Goal: Task Accomplishment & Management: Use online tool/utility

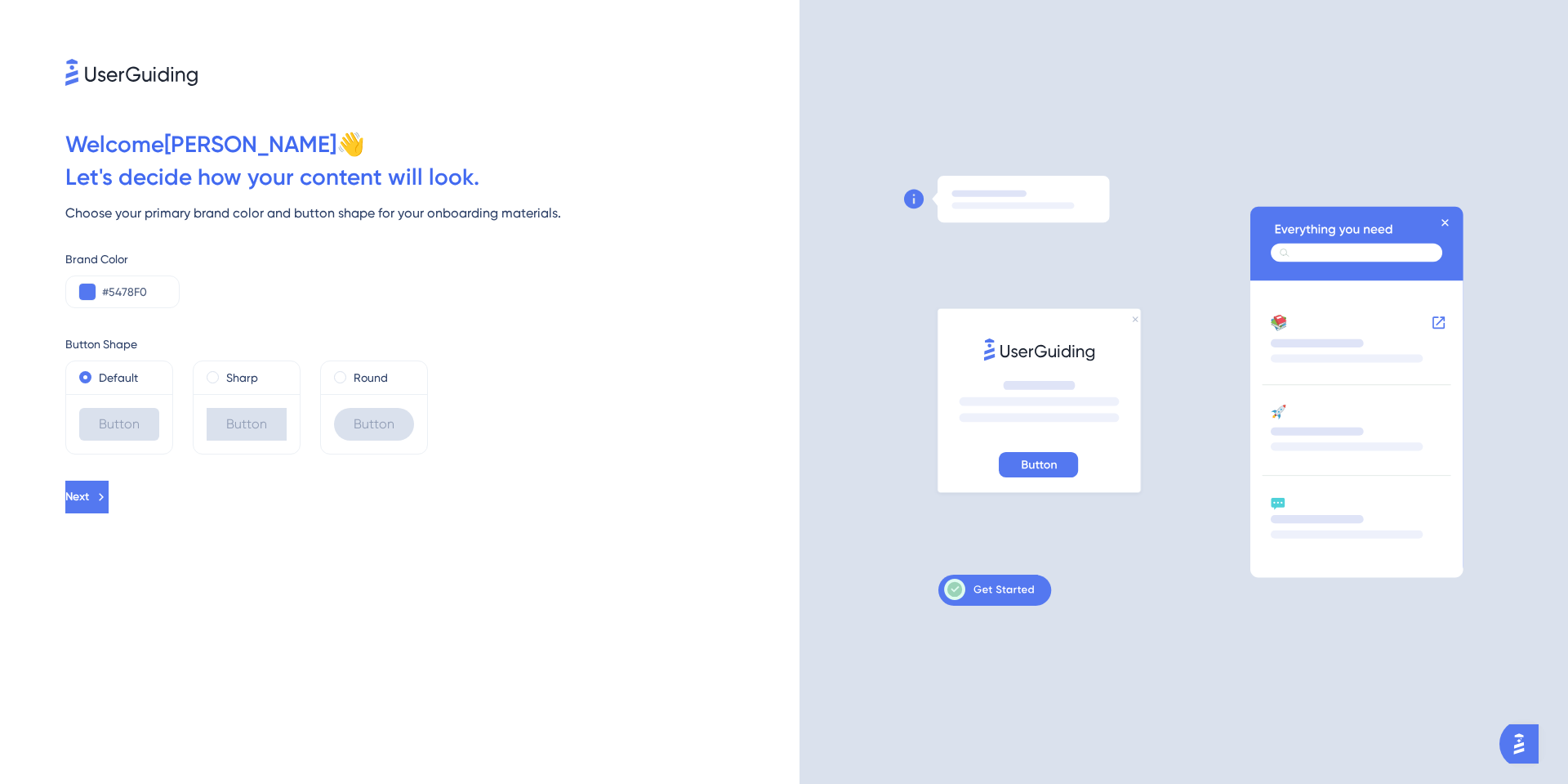
click at [129, 513] on div "Welcome [PERSON_NAME] 👋 Let ' s decide how your content will look. Choose your …" at bounding box center [400, 392] width 799 height 784
click at [108, 501] on icon at bounding box center [101, 497] width 15 height 15
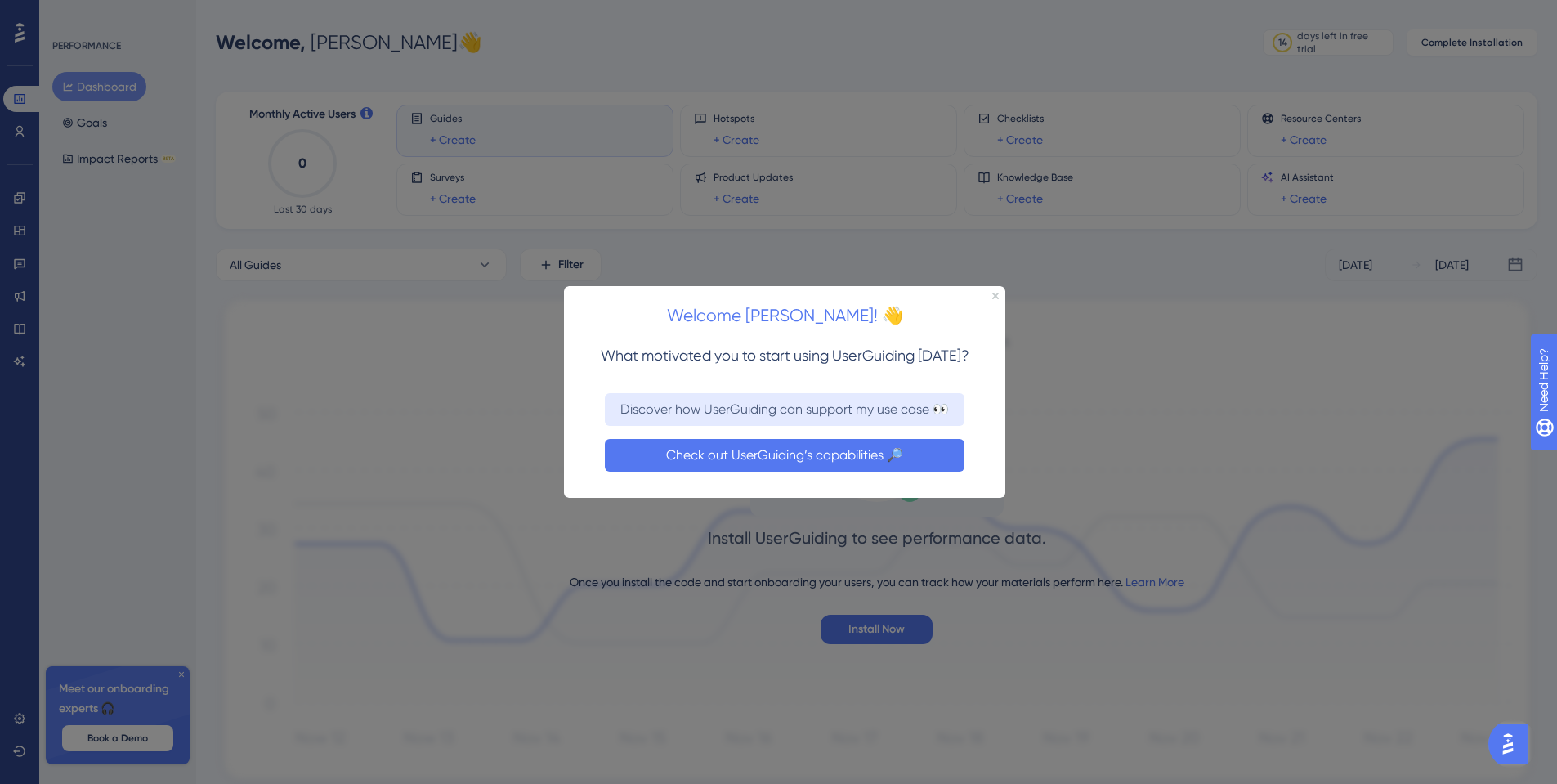
click at [853, 458] on button "Check out UserGuiding’s capabilities 🔎" at bounding box center [784, 455] width 359 height 33
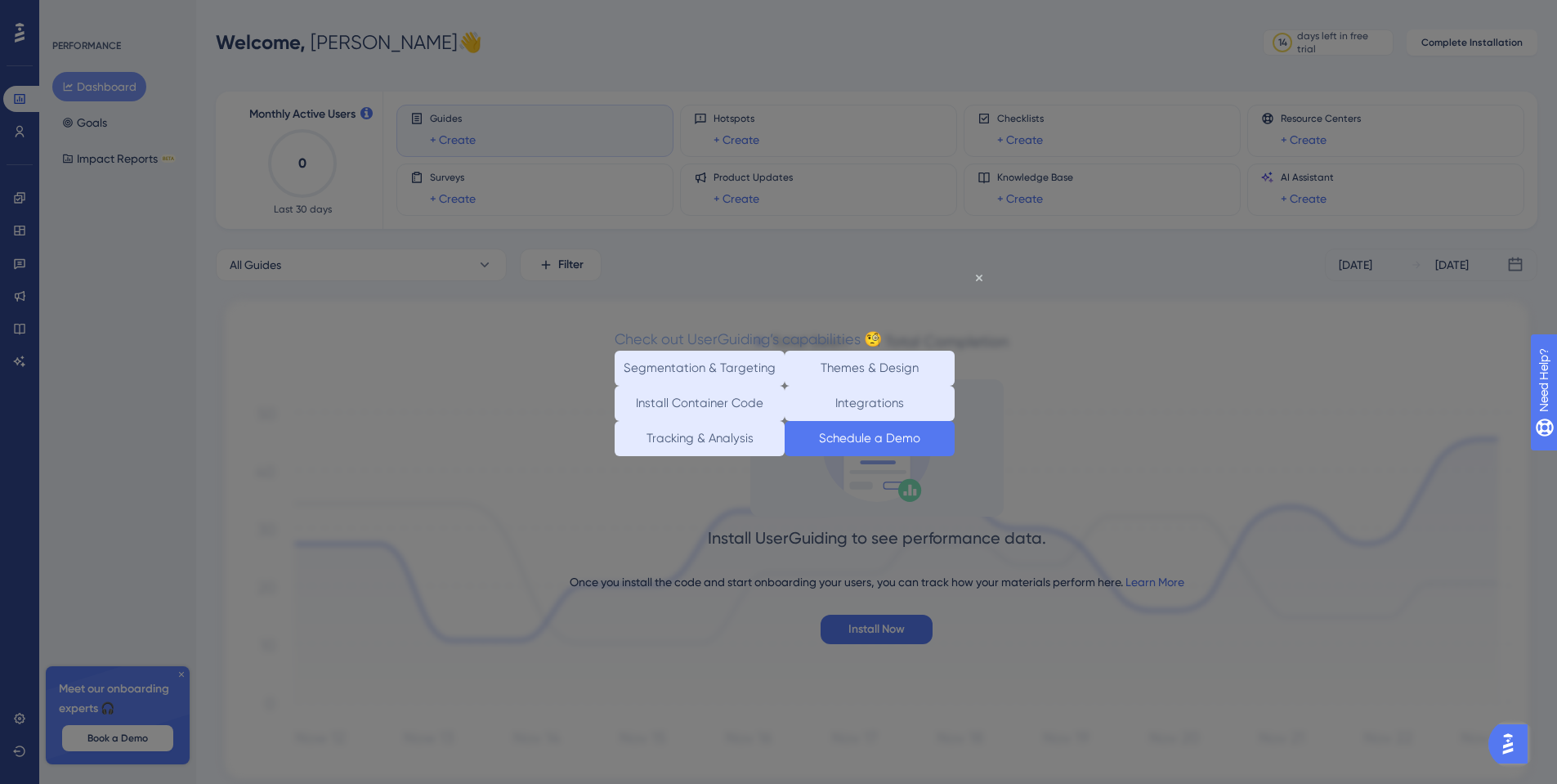
click at [821, 456] on button "Schedule a Demo" at bounding box center [869, 438] width 170 height 35
